Goal: Check status: Check status

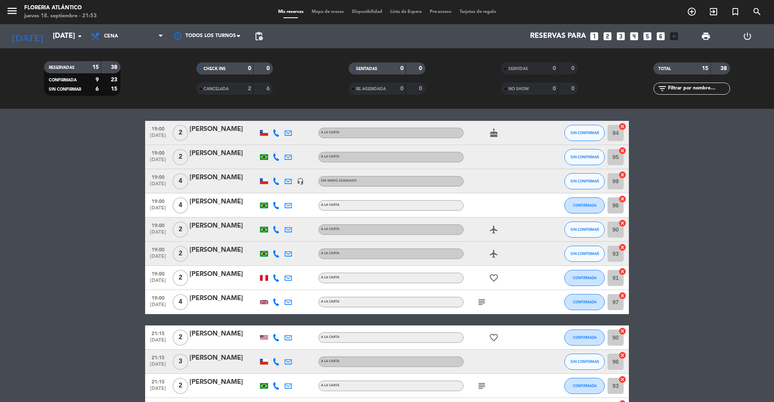
scroll to position [54, 0]
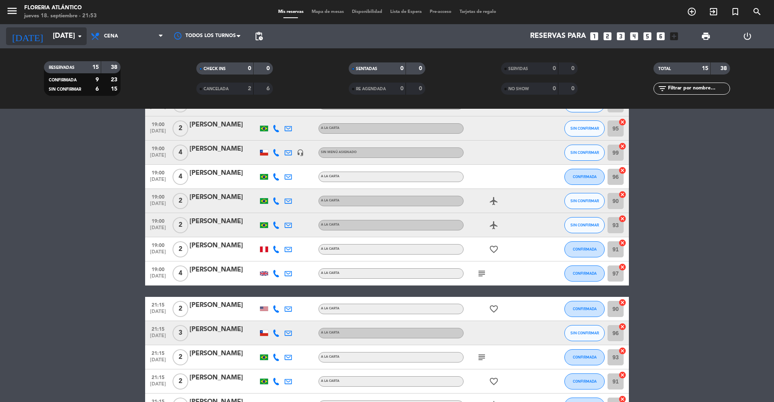
click at [49, 43] on input "[DATE]" at bounding box center [96, 36] width 94 height 16
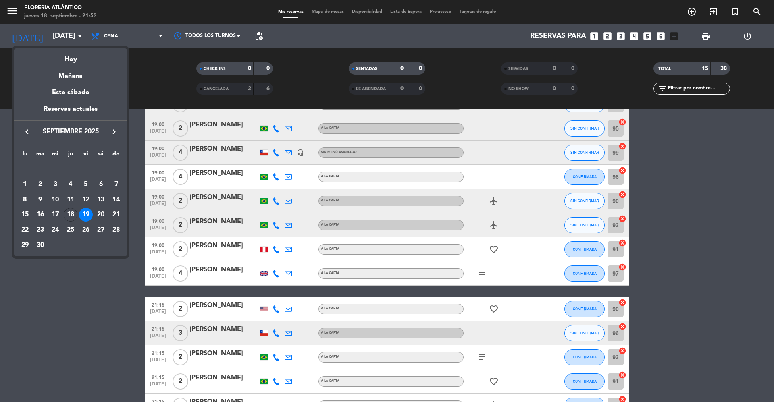
click at [92, 313] on div at bounding box center [387, 201] width 774 height 402
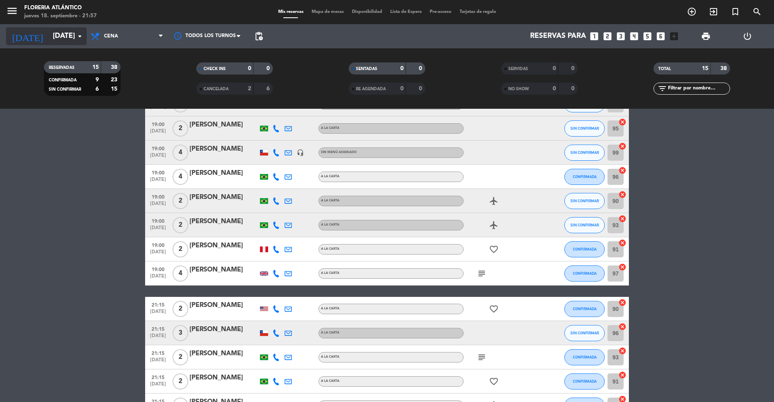
click at [49, 32] on input "[DATE]" at bounding box center [96, 36] width 94 height 16
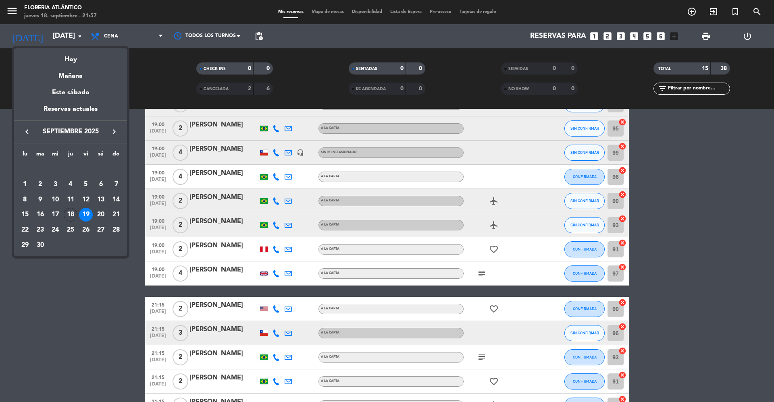
click at [114, 129] on icon "keyboard_arrow_right" at bounding box center [114, 132] width 10 height 10
click at [0, 206] on div at bounding box center [387, 201] width 774 height 402
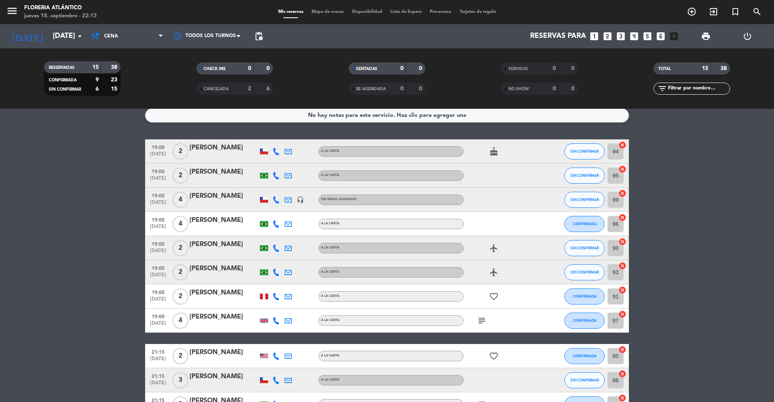
scroll to position [0, 0]
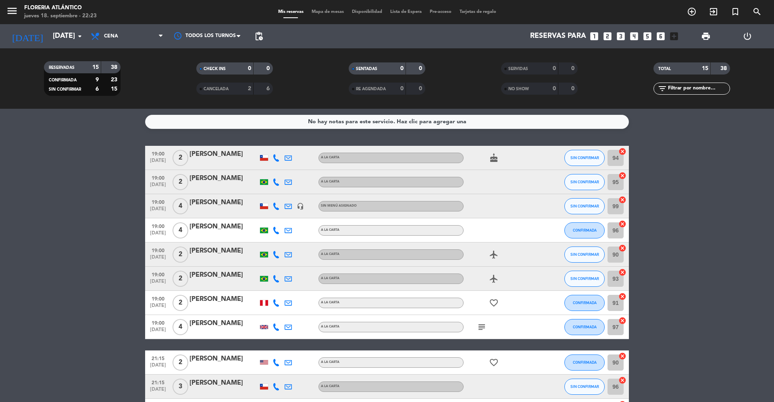
click at [492, 298] on icon "favorite_border" at bounding box center [494, 303] width 10 height 10
drag, startPoint x: 478, startPoint y: 316, endPoint x: 478, endPoint y: 323, distance: 6.9
click at [478, 320] on div "subject" at bounding box center [499, 327] width 73 height 24
click at [478, 324] on icon "subject" at bounding box center [482, 327] width 10 height 10
click at [121, 231] on bookings-row "19:00 [DATE] 2 [PERSON_NAME] A LA CARTA cake SIN CONFIRMAR 94 cancel 19:00 [DAT…" at bounding box center [387, 333] width 774 height 374
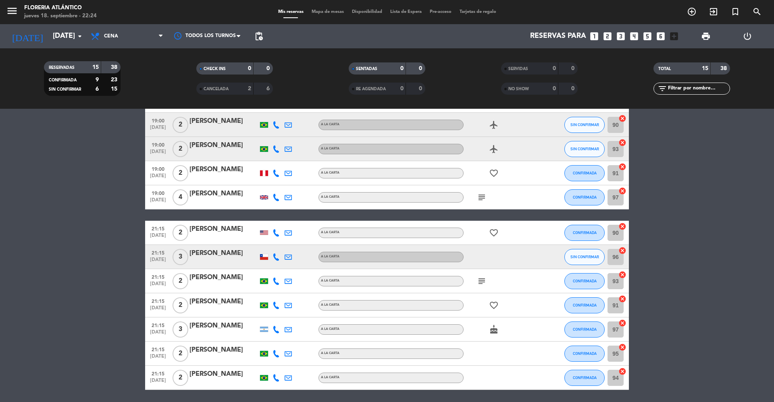
scroll to position [157, 0]
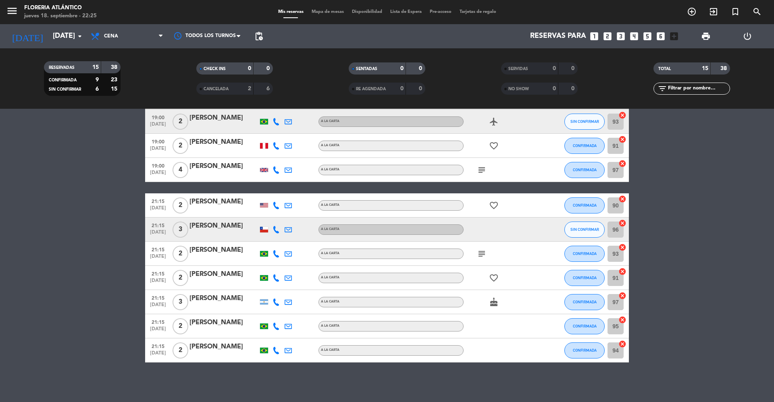
click at [476, 252] on span "subject" at bounding box center [482, 254] width 12 height 10
click at [479, 252] on icon "subject" at bounding box center [482, 254] width 10 height 10
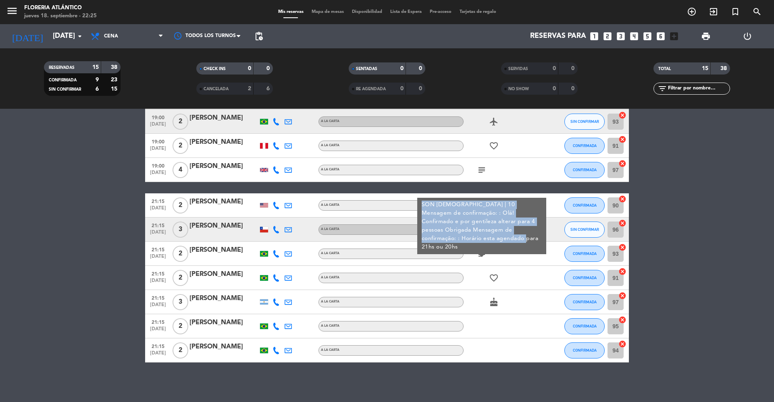
copy div "SON [DEMOGRAPHIC_DATA] | 10 Mensagem de confirmação: : Olá! Confirmado e por ge…"
drag, startPoint x: 462, startPoint y: 239, endPoint x: 418, endPoint y: 206, distance: 55.3
click at [418, 206] on div "SON [DEMOGRAPHIC_DATA] | 10 Mensagem de confirmação: : Olá! Confirmado e por ge…" at bounding box center [481, 226] width 129 height 56
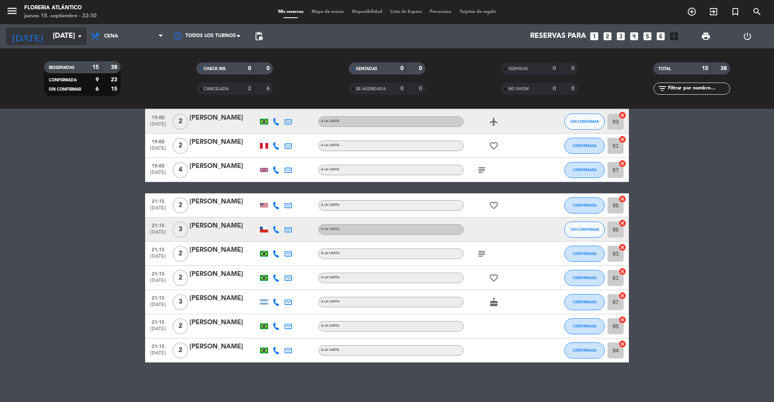
click at [57, 39] on input "[DATE]" at bounding box center [96, 36] width 94 height 16
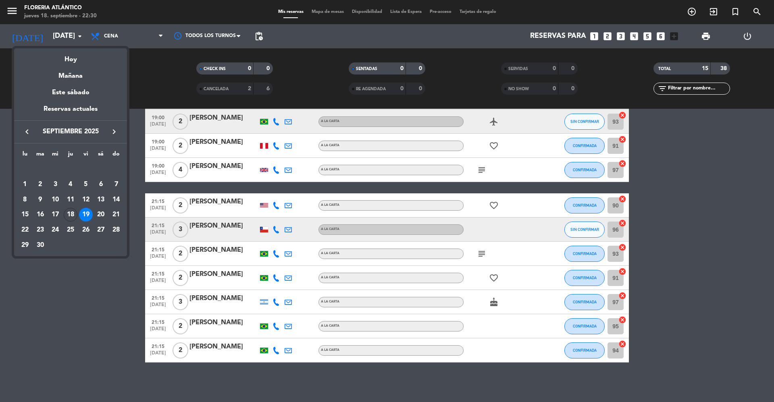
click at [65, 231] on div "25" at bounding box center [71, 230] width 14 height 14
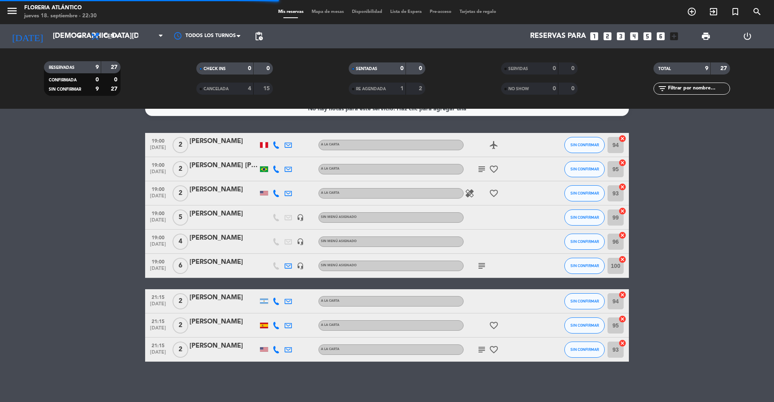
scroll to position [12, 0]
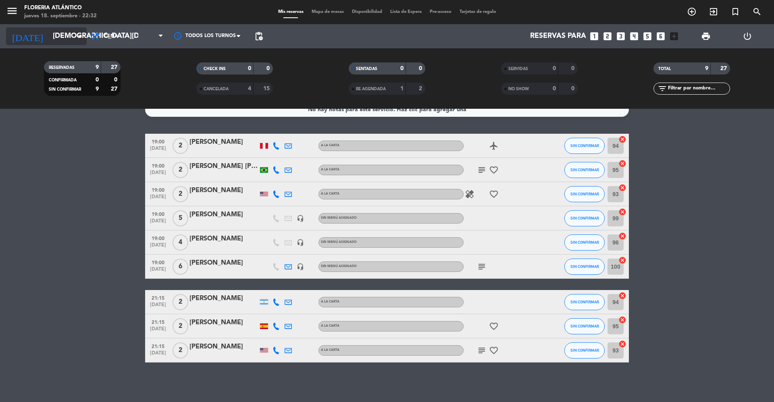
click at [50, 39] on input "[DEMOGRAPHIC_DATA][DATE]" at bounding box center [96, 36] width 94 height 16
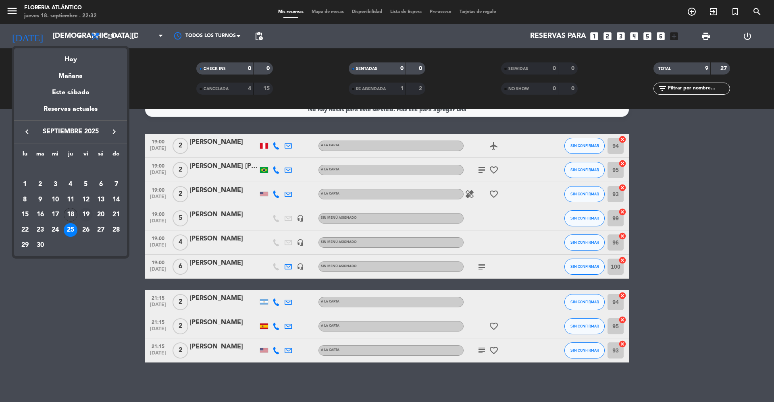
click at [89, 216] on div "19" at bounding box center [86, 215] width 14 height 14
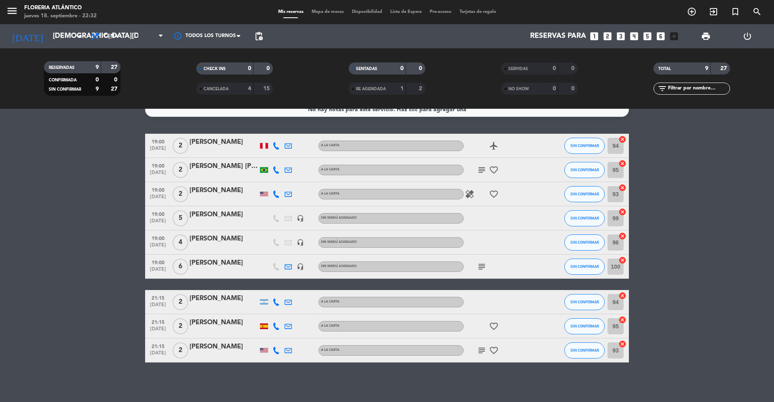
type input "[DATE]"
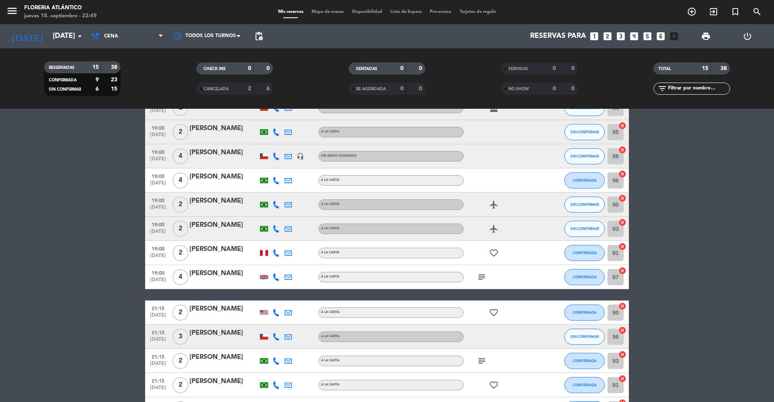
scroll to position [157, 0]
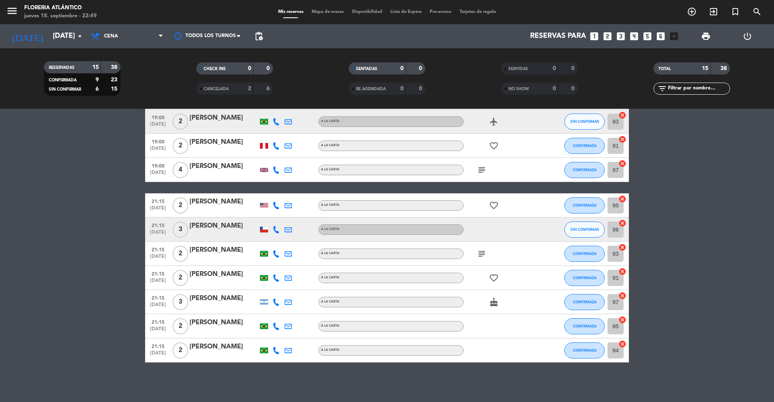
click at [234, 247] on div "[PERSON_NAME]" at bounding box center [223, 250] width 69 height 10
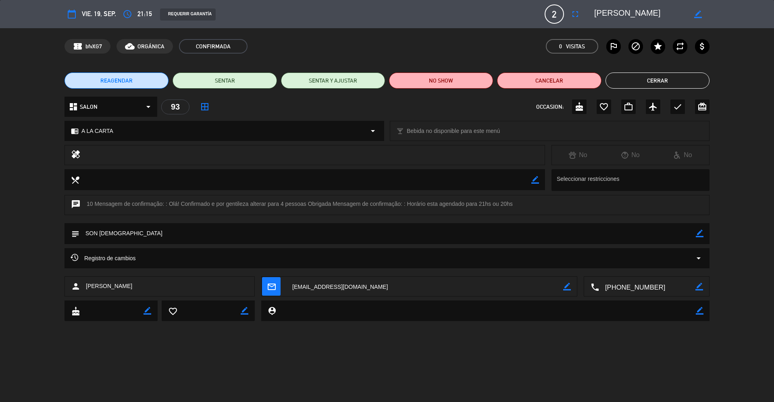
click at [299, 284] on textarea at bounding box center [424, 287] width 277 height 20
click at [690, 75] on button "Cerrar" at bounding box center [657, 81] width 104 height 16
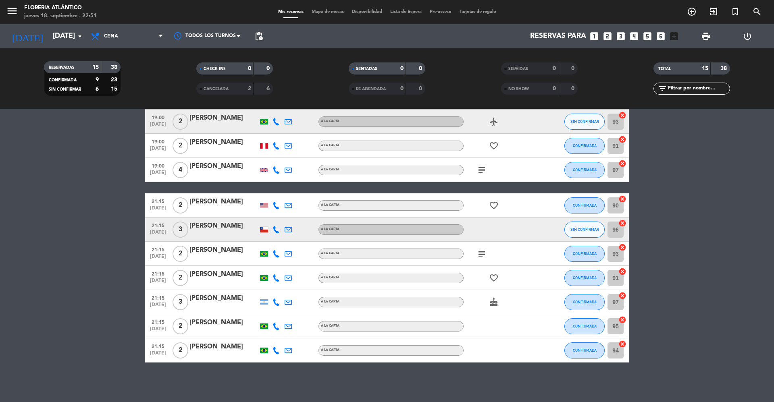
click at [231, 260] on div at bounding box center [223, 259] width 69 height 6
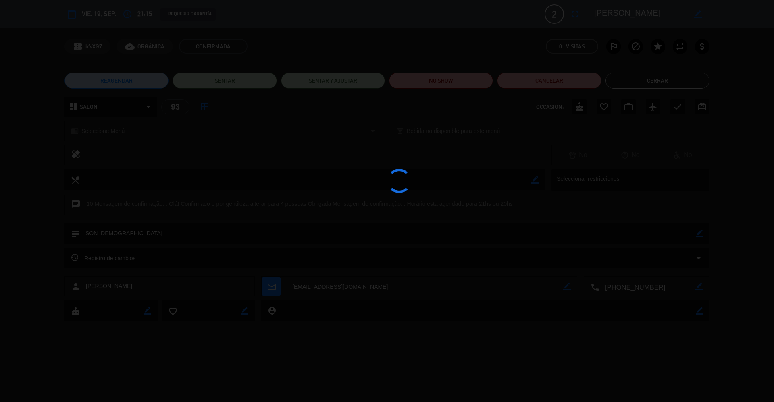
click at [234, 254] on div at bounding box center [387, 201] width 774 height 402
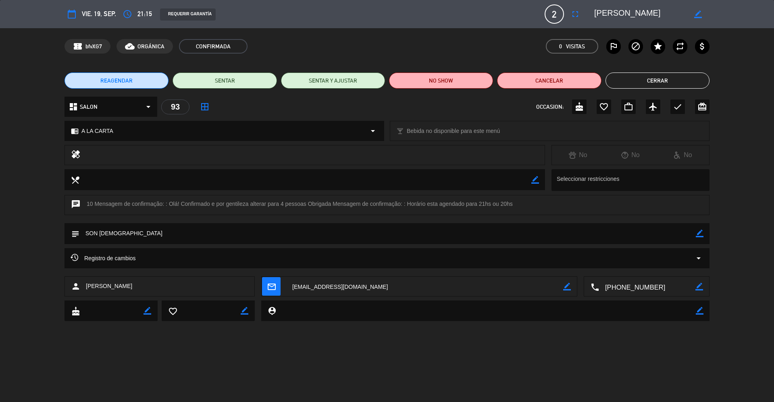
click at [627, 83] on button "Cerrar" at bounding box center [657, 81] width 104 height 16
